Goal: Navigation & Orientation: Understand site structure

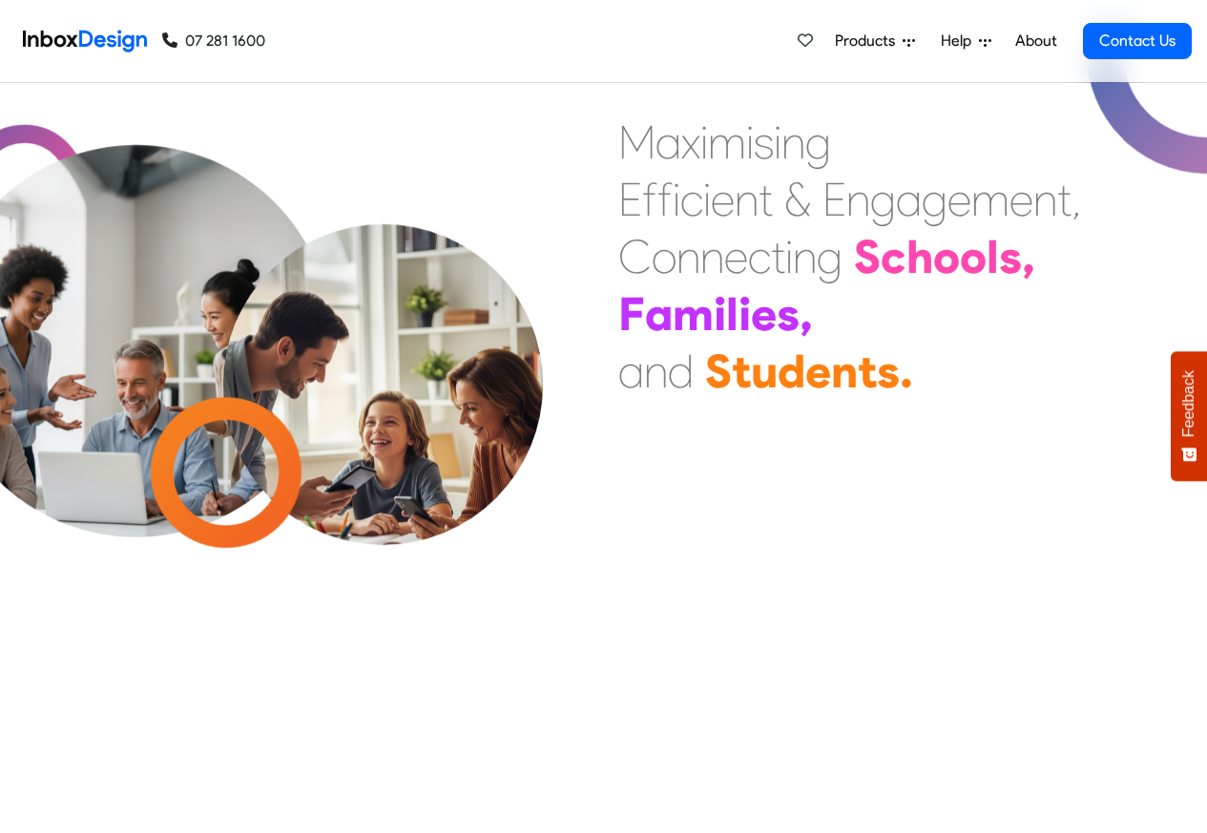
scroll to position [572, 0]
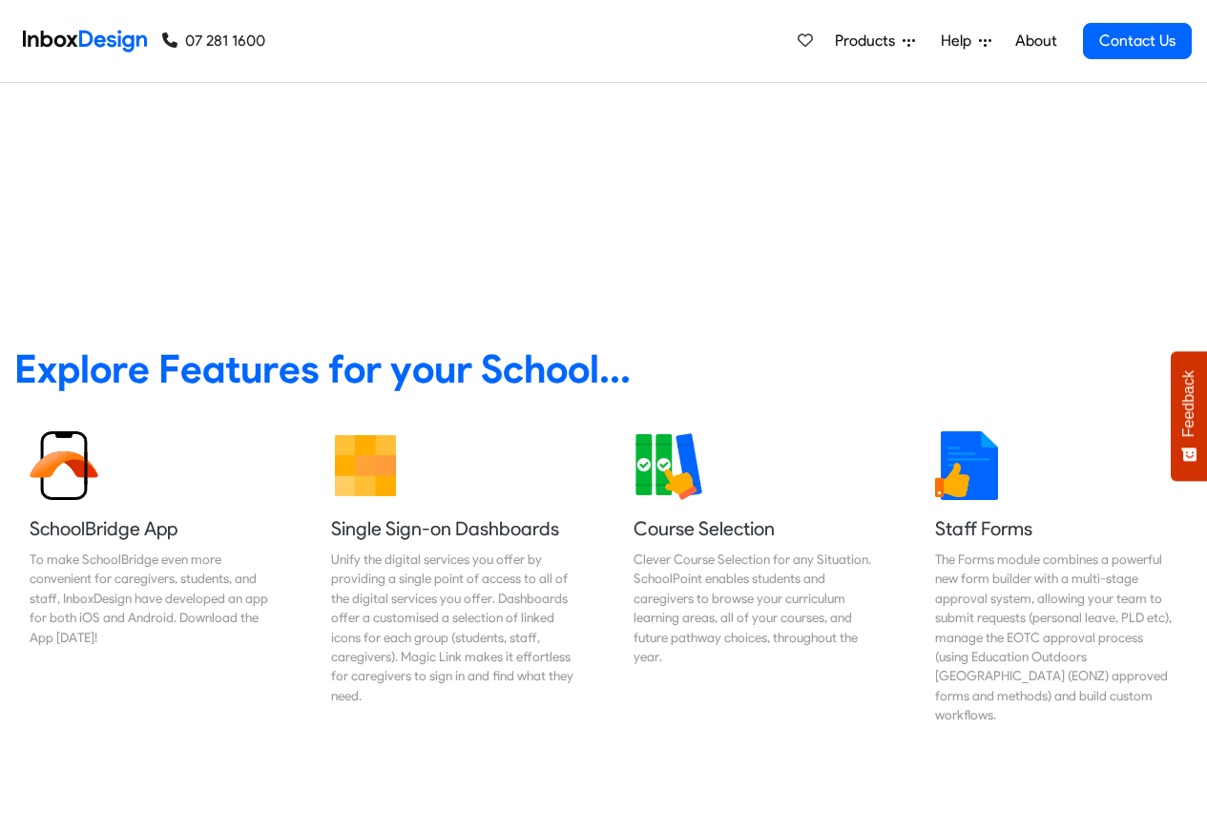
click at [1037, 42] on link "About" at bounding box center [1035, 41] width 52 height 38
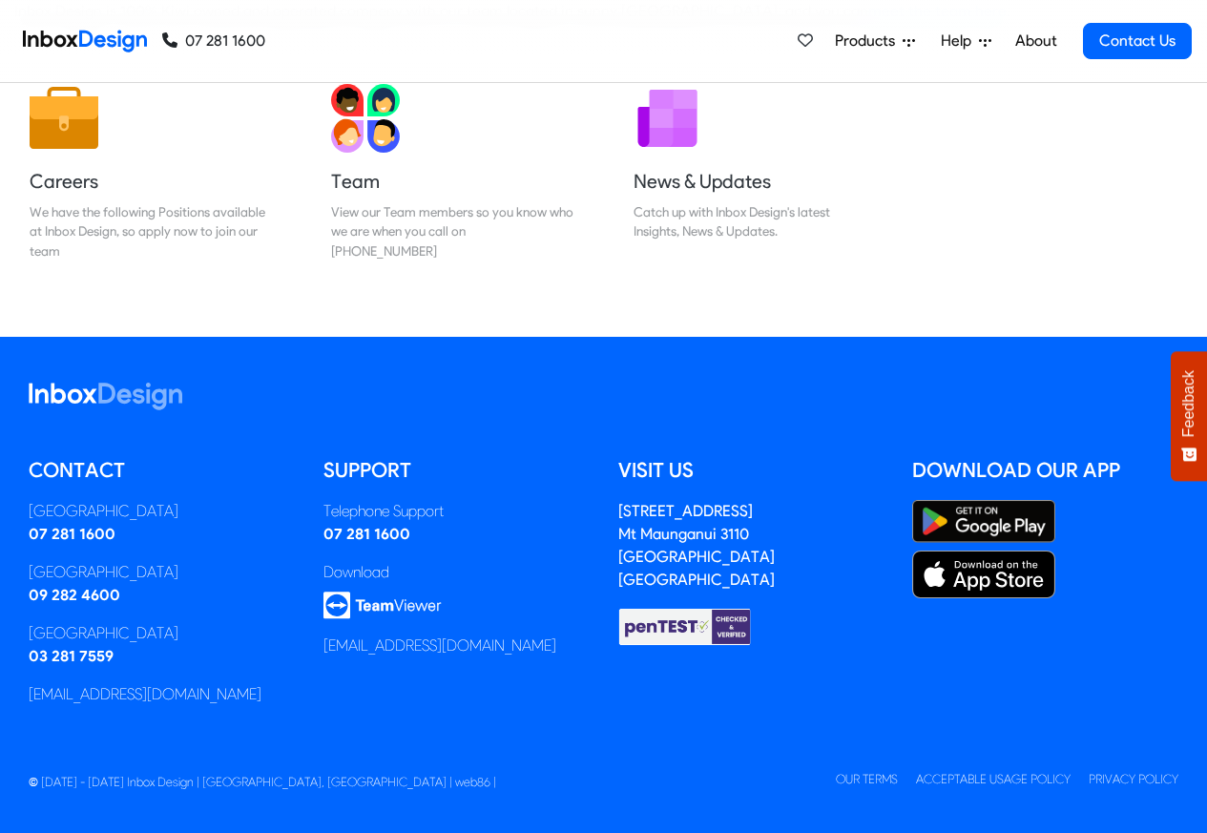
scroll to position [317, 0]
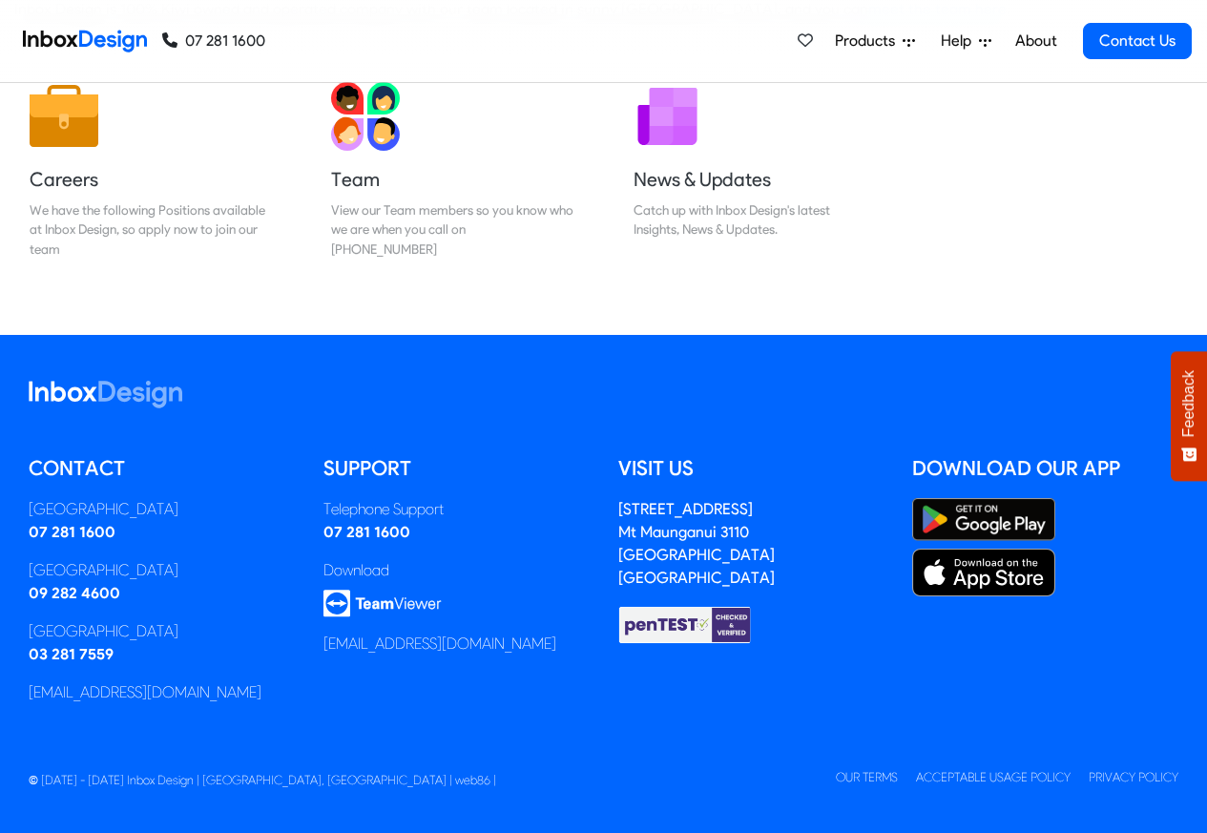
click at [95, 38] on img at bounding box center [85, 41] width 124 height 38
